Goal: Communication & Community: Answer question/provide support

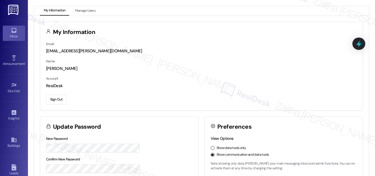
click at [12, 36] on div "Inbox" at bounding box center [14, 36] width 28 height 6
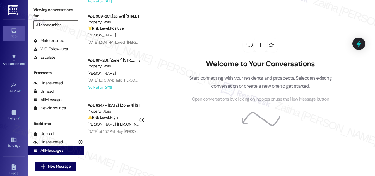
scroll to position [74, 0]
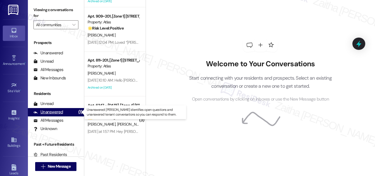
click at [51, 114] on div "Unanswered" at bounding box center [48, 112] width 30 height 6
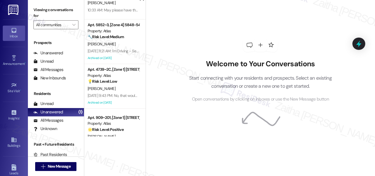
scroll to position [0, 0]
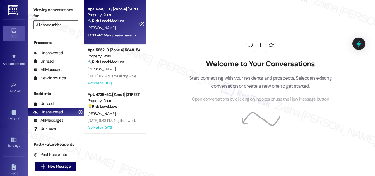
click at [123, 28] on div "[PERSON_NAME]" at bounding box center [113, 28] width 53 height 7
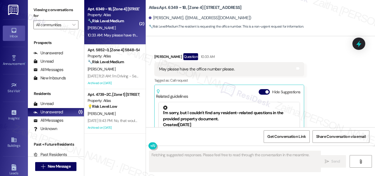
scroll to position [2430, 0]
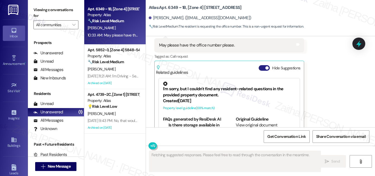
click at [261, 65] on button "Hide Suggestions" at bounding box center [263, 68] width 11 height 6
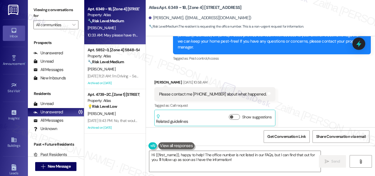
scroll to position [2208, 0]
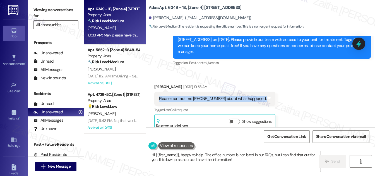
drag, startPoint x: 155, startPoint y: 74, endPoint x: 266, endPoint y: 74, distance: 110.7
click at [266, 92] on div "Please contact me [PHONE_NUMBER] about what happened. Tags and notes" at bounding box center [214, 99] width 121 height 14
copy div "Please contact me [PHONE_NUMBER] about what happened. Tags and notes"
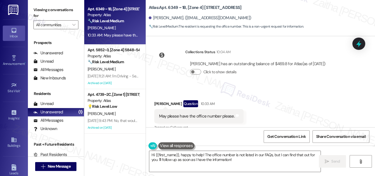
scroll to position [2360, 0]
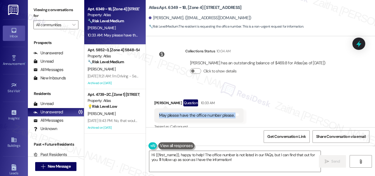
drag, startPoint x: 152, startPoint y: 90, endPoint x: 233, endPoint y: 95, distance: 81.0
click at [233, 95] on div "Received via SMS [PERSON_NAME] Question 10:33 AM May please have the office num…" at bounding box center [199, 123] width 98 height 56
copy div "May please have the office number please. Tags and notes"
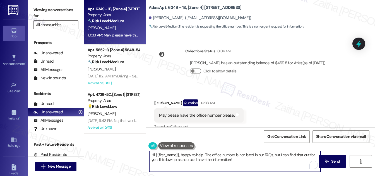
drag, startPoint x: 179, startPoint y: 154, endPoint x: 245, endPoint y: 162, distance: 66.2
click at [245, 162] on textarea "Hi {{first_name}}, happy to help! The office number is not listed in our FAQs, …" at bounding box center [234, 161] width 171 height 21
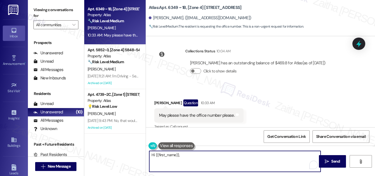
drag, startPoint x: 187, startPoint y: 157, endPoint x: 178, endPoint y: 159, distance: 9.2
click at [166, 159] on textarea "Hi {{first_name}}," at bounding box center [234, 161] width 171 height 21
click at [186, 158] on textarea "Hi {{first_name}}," at bounding box center [234, 161] width 171 height 21
click at [195, 154] on textarea "Hi {{first_name}}," at bounding box center [234, 161] width 171 height 21
paste textarea "Thank you for reaching out. I’d be happy to assist. Could you please share a bi…"
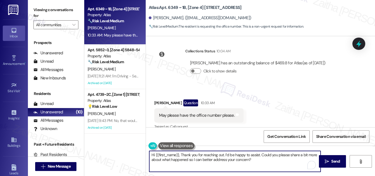
paste textarea "We’ll check with the team to confirm the office phone number for you, and I’ll …"
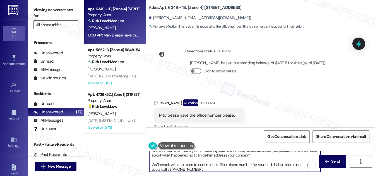
scroll to position [4, 0]
click at [153, 163] on textarea "Hi {{first_name}}, Thank you for reaching out. I’d be happy to assist. Could yo…" at bounding box center [234, 161] width 171 height 21
click at [153, 164] on textarea "Hi {{first_name}}, Thank you for reaching out. I’d be happy to assist. Could yo…" at bounding box center [234, 161] width 171 height 21
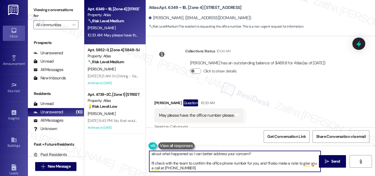
scroll to position [0, 0]
type textarea "Hi {{first_name}}, Thank you for reaching out. I’d be happy to assist. Could yo…"
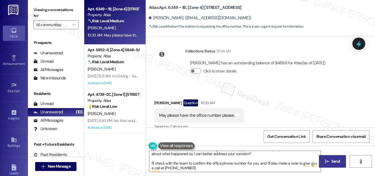
click at [333, 159] on span "Send" at bounding box center [335, 162] width 9 height 6
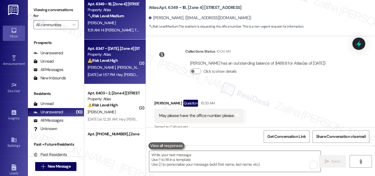
click at [128, 62] on div "⚠️ Risk Level: High The resident reports seeing a mouse and expresses concern a…" at bounding box center [114, 61] width 52 height 6
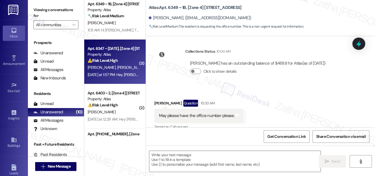
type textarea "Fetching suggested responses. Please feel free to read through the conversation…"
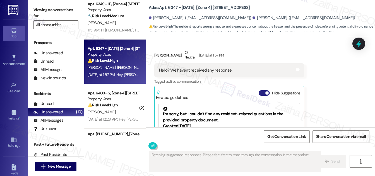
click at [263, 90] on button "Hide Suggestions" at bounding box center [263, 93] width 11 height 6
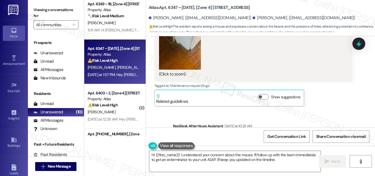
click at [183, 61] on button "Zoom image" at bounding box center [180, 42] width 42 height 56
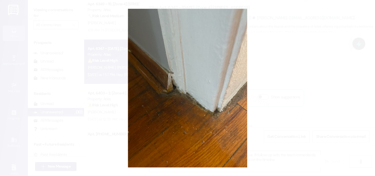
click at [307, 93] on button "Unzoom image" at bounding box center [187, 88] width 375 height 176
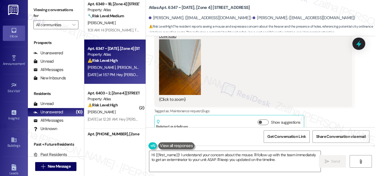
scroll to position [1185, 0]
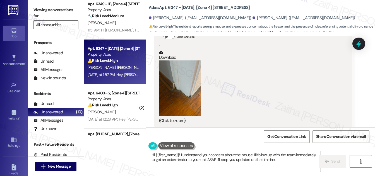
click at [176, 56] on div "JPG attachment ResiDesk recognized items in this image See details Download (Cl…" at bounding box center [251, 68] width 184 height 111
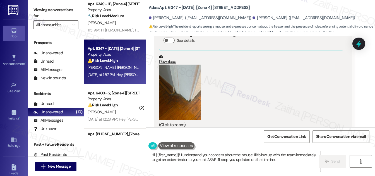
click at [188, 88] on button "Zoom image" at bounding box center [180, 93] width 42 height 56
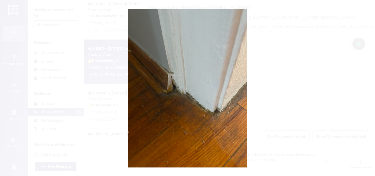
click at [299, 68] on button "Unzoom image" at bounding box center [187, 88] width 375 height 176
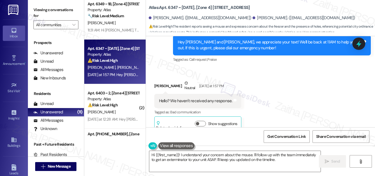
scroll to position [1317, 0]
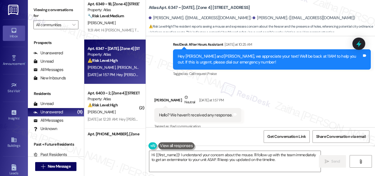
click at [160, 99] on div "[PERSON_NAME] Neutral [DATE] at 1:57 PM" at bounding box center [197, 101] width 87 height 14
copy div "[PERSON_NAME]"
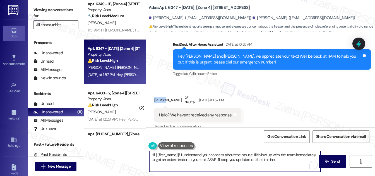
click at [170, 155] on textarea "Hi {{first_name}}! I understand your concern about the mouse. I'll follow up wi…" at bounding box center [234, 161] width 171 height 21
click at [171, 155] on textarea "Hi {{first_name}}! I understand your concern about the mouse. I'll follow up wi…" at bounding box center [234, 161] width 171 height 21
paste textarea "[PERSON_NAME]"
drag, startPoint x: 280, startPoint y: 153, endPoint x: 305, endPoint y: 159, distance: 25.4
click at [305, 159] on textarea "Hi [PERSON_NAME], thank you for following up! I understand your concern about t…" at bounding box center [234, 161] width 171 height 21
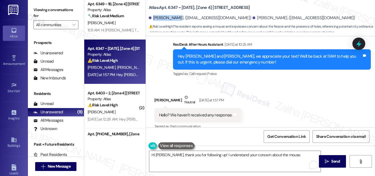
drag, startPoint x: 153, startPoint y: 17, endPoint x: 177, endPoint y: 18, distance: 23.7
click at [177, 18] on div "[PERSON_NAME]. ([EMAIL_ADDRESS][DOMAIN_NAME])" at bounding box center [200, 18] width 103 height 6
copy div "[PERSON_NAME]"
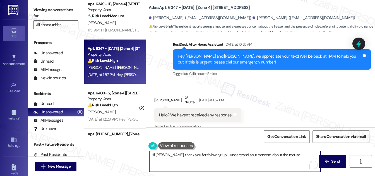
click at [288, 154] on textarea "Hi [PERSON_NAME], thank you for following up! I understand your concern about t…" at bounding box center [234, 161] width 171 height 21
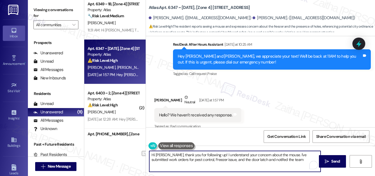
drag, startPoint x: 242, startPoint y: 159, endPoint x: 283, endPoint y: 160, distance: 40.4
click at [283, 160] on textarea "Hi [PERSON_NAME], thank you for following up! I understand your concern about t…" at bounding box center [234, 161] width 171 height 21
click at [296, 159] on textarea "Hi [PERSON_NAME], thank you for following up! I understand your concern about t…" at bounding box center [234, 161] width 171 height 21
click at [205, 168] on textarea "Hi [PERSON_NAME], thank you for following up! I understand your concern about t…" at bounding box center [234, 161] width 171 height 21
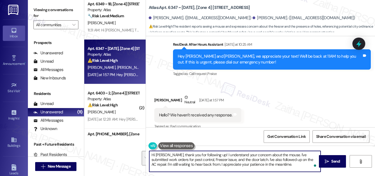
drag, startPoint x: 150, startPoint y: 156, endPoint x: 273, endPoint y: 165, distance: 122.7
click at [273, 165] on textarea "Hi [PERSON_NAME], thank you for following up! I understand your concern about t…" at bounding box center [234, 161] width 171 height 21
type textarea "Hi [PERSON_NAME], thank you for following up! I understand your concern about t…"
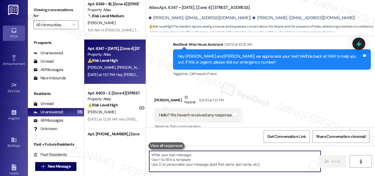
paste textarea "Hi [PERSON_NAME], thanks for following up! Work orders have been submitted for …"
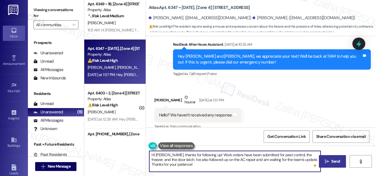
type textarea "Hi [PERSON_NAME], thanks for following up! Work orders have been submitted for …"
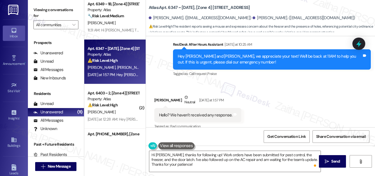
drag, startPoint x: 336, startPoint y: 162, endPoint x: 328, endPoint y: 155, distance: 10.1
click at [336, 162] on span "Send" at bounding box center [335, 162] width 9 height 6
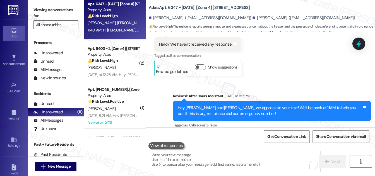
scroll to position [1444, 0]
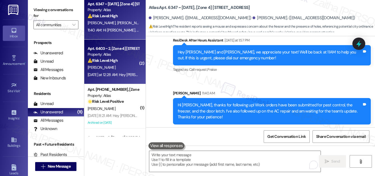
click at [121, 59] on div "⚠️ Risk Level: High The resident is disputing a debt reported to their credit s…" at bounding box center [114, 61] width 52 height 6
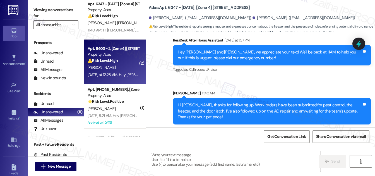
type textarea "Fetching suggested responses. Please feel free to read through the conversation…"
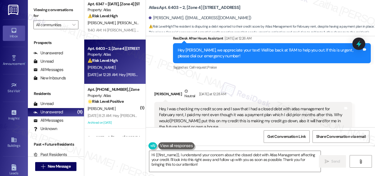
scroll to position [12932, 0]
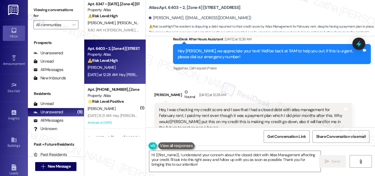
click at [260, 148] on button "Hide Suggestions" at bounding box center [263, 151] width 11 height 6
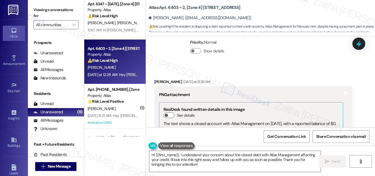
scroll to position [12684, 0]
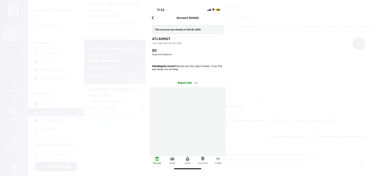
click at [305, 90] on button "Unzoom image" at bounding box center [187, 88] width 375 height 176
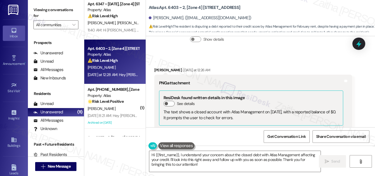
scroll to position [12684, 0]
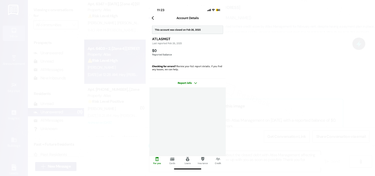
click at [303, 57] on button "Unzoom image" at bounding box center [187, 88] width 375 height 176
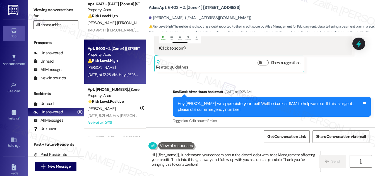
scroll to position [12886, 0]
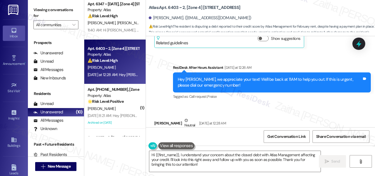
scroll to position [12861, 0]
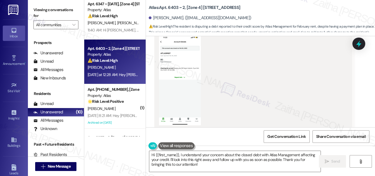
scroll to position [12810, 0]
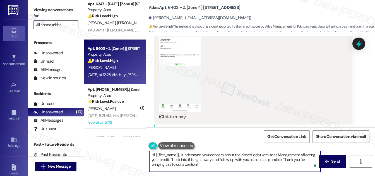
drag, startPoint x: 211, startPoint y: 160, endPoint x: 195, endPoint y: 159, distance: 15.3
click at [195, 159] on textarea "Hi {{first_name}}, I understand your concern about the closed debt with Atlas M…" at bounding box center [234, 161] width 171 height 21
click at [252, 159] on textarea "Hi {{first_name}}, I understand your concern about the closed debt with Atlas M…" at bounding box center [234, 161] width 171 height 21
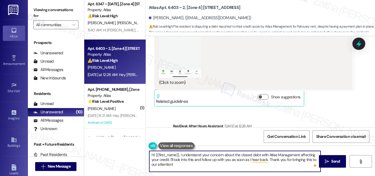
scroll to position [12861, 0]
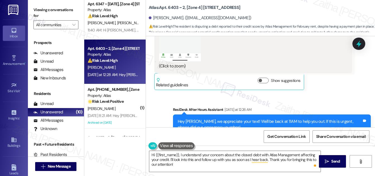
drag, startPoint x: 157, startPoint y: 71, endPoint x: 200, endPoint y: 87, distance: 46.0
copy div "Hey, I was checking my credit score and I saw that I had a closed debt with atl…"
click at [287, 160] on div "[PERSON_NAME] Neutral [DATE] at 12:28 AM" at bounding box center [253, 167] width 198 height 14
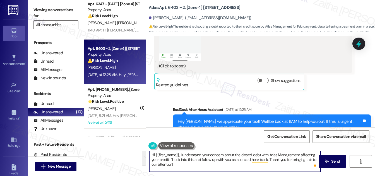
drag, startPoint x: 179, startPoint y: 154, endPoint x: 188, endPoint y: 164, distance: 13.1
click at [188, 164] on textarea "Hi {{first_name}}, I understand your concern about the closed debt with Atlas M…" at bounding box center [234, 161] width 171 height 21
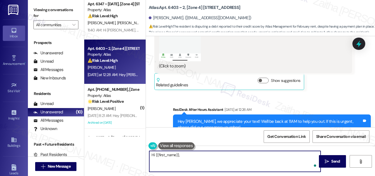
paste textarea "Thank you for reaching out and sharing your concern — I understand how importan…"
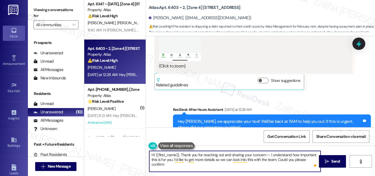
click at [181, 156] on textarea "Hi {{first_name}}, Thank you for reaching out and sharing your concern — I unde…" at bounding box center [234, 161] width 171 height 21
click at [268, 154] on textarea "Hi {{first_name}}, thank you for reaching out and sharing your concern — I unde…" at bounding box center [234, 161] width 171 height 21
click at [314, 159] on textarea "Hi {{first_name}}, thank you for reaching out and sharing your concern. I under…" at bounding box center [234, 161] width 171 height 21
paste textarea "The month(s) you made payments for your February rent, including any payment pl…"
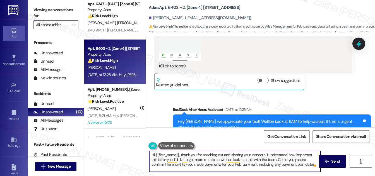
click at [152, 164] on textarea "Hi {{first_name}}, thank you for reaching out and sharing your concern. I under…" at bounding box center [234, 161] width 171 height 21
click at [305, 164] on textarea "Hi {{first_name}}, thank you for reaching out and sharing your concern. I under…" at bounding box center [234, 161] width 171 height 21
paste textarea "Once I have this information, I can follow up with the team"
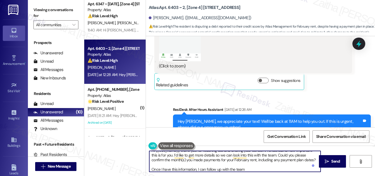
paste textarea "to understand why this was reported and what can be done to address it."
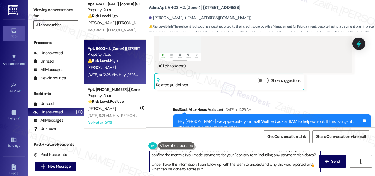
click at [149, 164] on textarea "Hi {{first_name}}, thank you for reaching out and sharing your concern. I under…" at bounding box center [234, 161] width 171 height 21
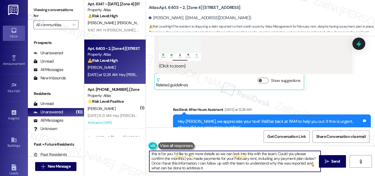
scroll to position [1, 0]
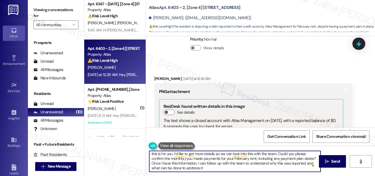
type textarea "Hi {{first_name}}, thank you for reaching out and sharing your concern. I under…"
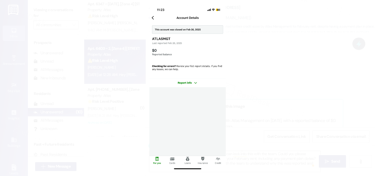
click at [293, 65] on button "Unzoom image" at bounding box center [187, 88] width 375 height 176
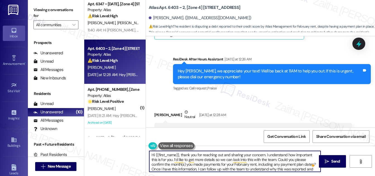
click at [208, 159] on textarea "Hi {{first_name}}, thank you for reaching out and sharing your concern. I under…" at bounding box center [234, 161] width 171 height 21
click at [326, 161] on icon "" at bounding box center [326, 161] width 4 height 4
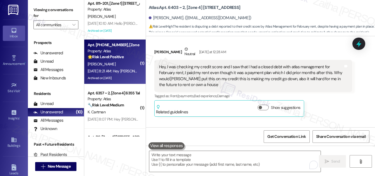
click at [134, 62] on div "[PERSON_NAME]" at bounding box center [113, 64] width 53 height 7
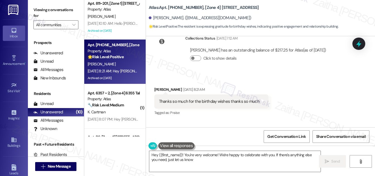
type textarea "Hey {{first_name}}! You're very welcome! We're happy to celebrate with you. If …"
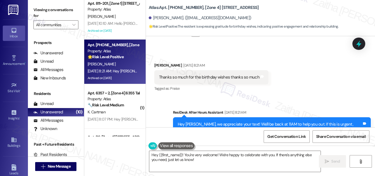
scroll to position [4939, 0]
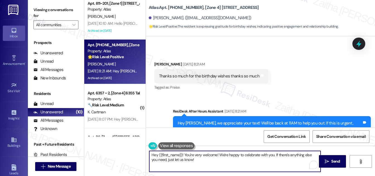
click at [203, 162] on textarea "Hey {{first_name}}! You're very welcome! We're happy to celebrate with you. If …" at bounding box center [234, 161] width 171 height 21
drag, startPoint x: 327, startPoint y: 160, endPoint x: 326, endPoint y: 157, distance: 2.9
click at [327, 160] on icon "" at bounding box center [326, 161] width 4 height 4
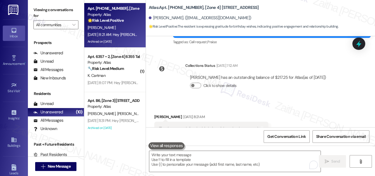
scroll to position [4886, 0]
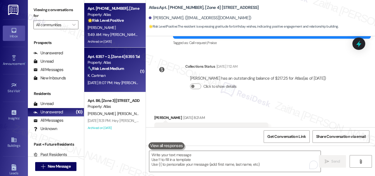
click at [126, 76] on div "K. Cartman" at bounding box center [113, 75] width 53 height 7
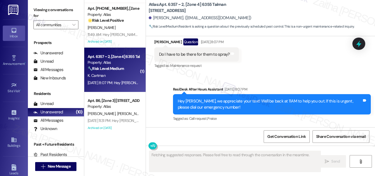
scroll to position [581, 0]
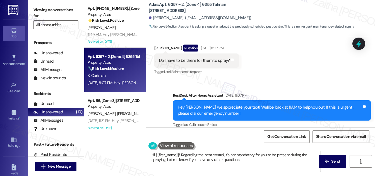
type textarea "Hi {{first_name}}! Regarding the pest control, it's not mandatory for you to be…"
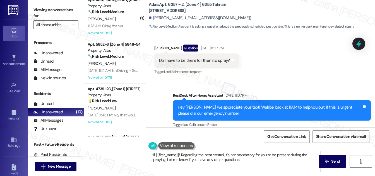
scroll to position [0, 0]
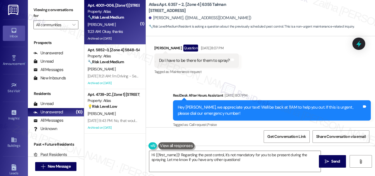
click at [127, 25] on div "[PERSON_NAME]" at bounding box center [113, 24] width 53 height 7
type textarea "Fetching suggested responses. Please feel free to read through the conversation…"
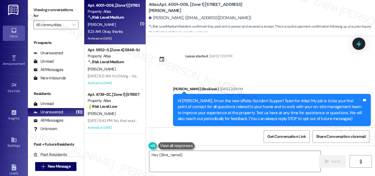
scroll to position [39137, 0]
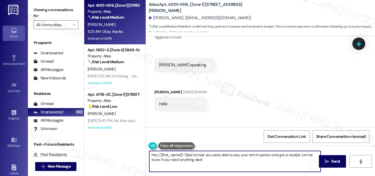
drag, startPoint x: 150, startPoint y: 153, endPoint x: 213, endPoint y: 161, distance: 63.7
click at [213, 161] on textarea "Hey {{first_name}}! Glad to hear you were able to pay your rent in person and g…" at bounding box center [234, 161] width 171 height 21
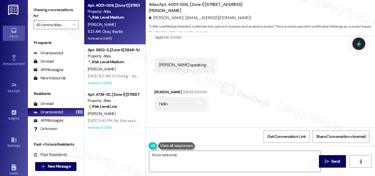
copy div "[PERSON_NAME]"
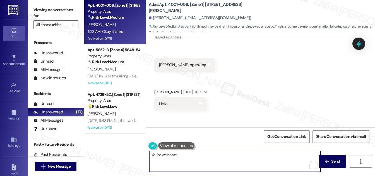
click at [185, 156] on textarea "You're welcome," at bounding box center [234, 161] width 171 height 21
paste textarea "[PERSON_NAME]"
type textarea "You're welcome, [PERSON_NAME]!"
click at [332, 161] on span "Send" at bounding box center [335, 162] width 9 height 6
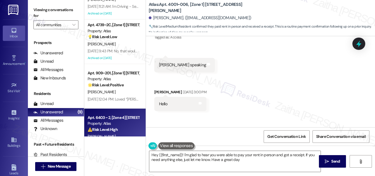
type textarea "Hey {{first_name}}! I'm glad to hear you were able to pay your rent in person a…"
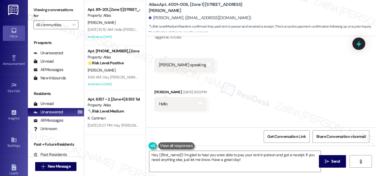
scroll to position [253, 0]
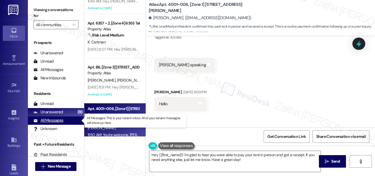
click at [48, 119] on div "All Messages" at bounding box center [48, 121] width 30 height 6
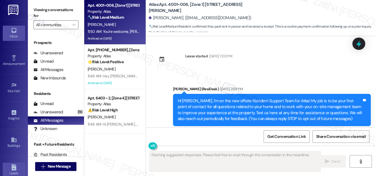
type textarea "Fetching suggested responses. Please feel free to read through the conversation…"
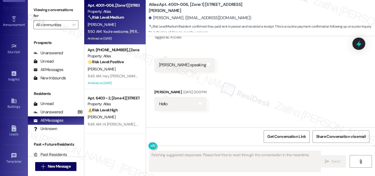
scroll to position [88, 0]
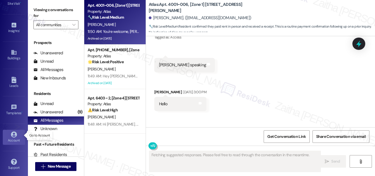
click at [12, 139] on div "Account" at bounding box center [14, 141] width 28 height 6
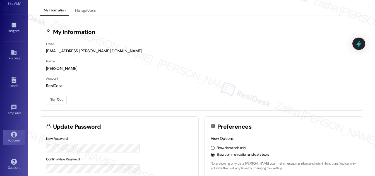
click at [59, 95] on button "Sign Out" at bounding box center [56, 100] width 21 height 10
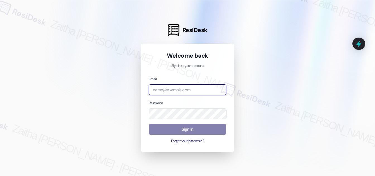
click at [175, 89] on input "email" at bounding box center [187, 89] width 77 height 11
type input "automated-surveys-meridian_management-zaitha.mae.[PERSON_NAME]@meridian_[DOMAIN…"
